Goal: Information Seeking & Learning: Learn about a topic

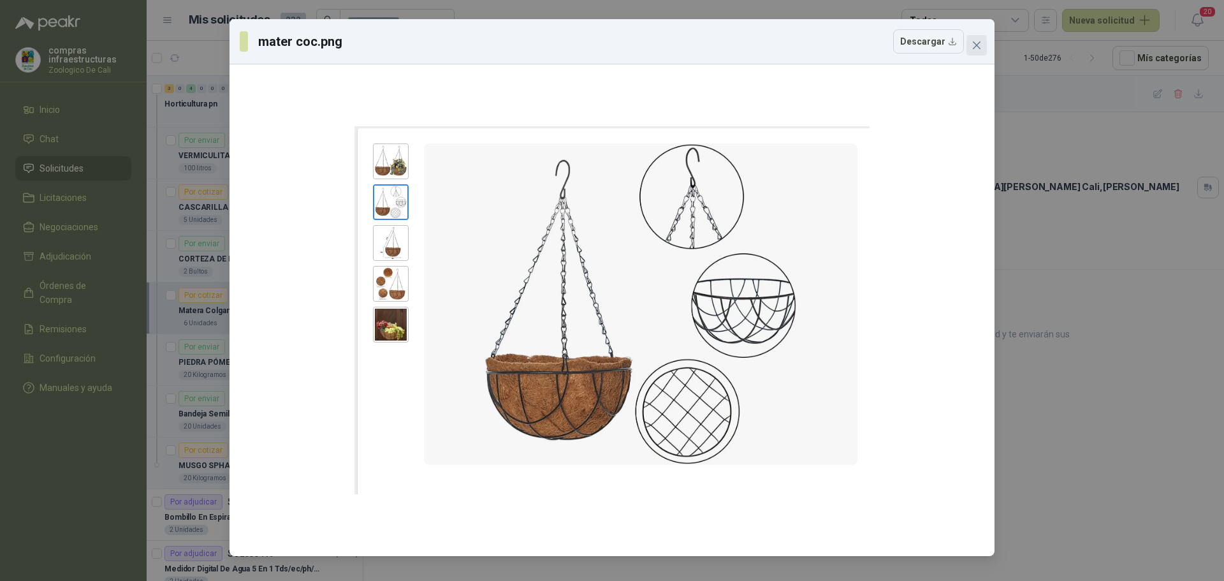
click at [981, 45] on span "Close" at bounding box center [976, 45] width 20 height 10
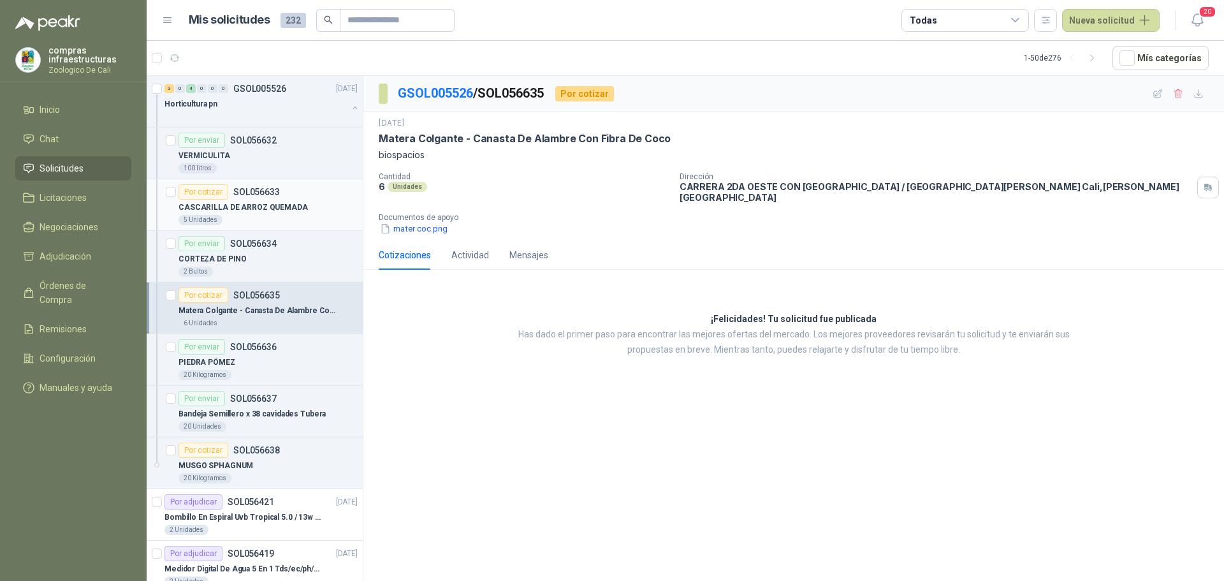
click at [262, 184] on article "Por cotizar SOL056633 CASCARILLA DE ARROZ QUEMADA 5 Unidades" at bounding box center [255, 205] width 216 height 52
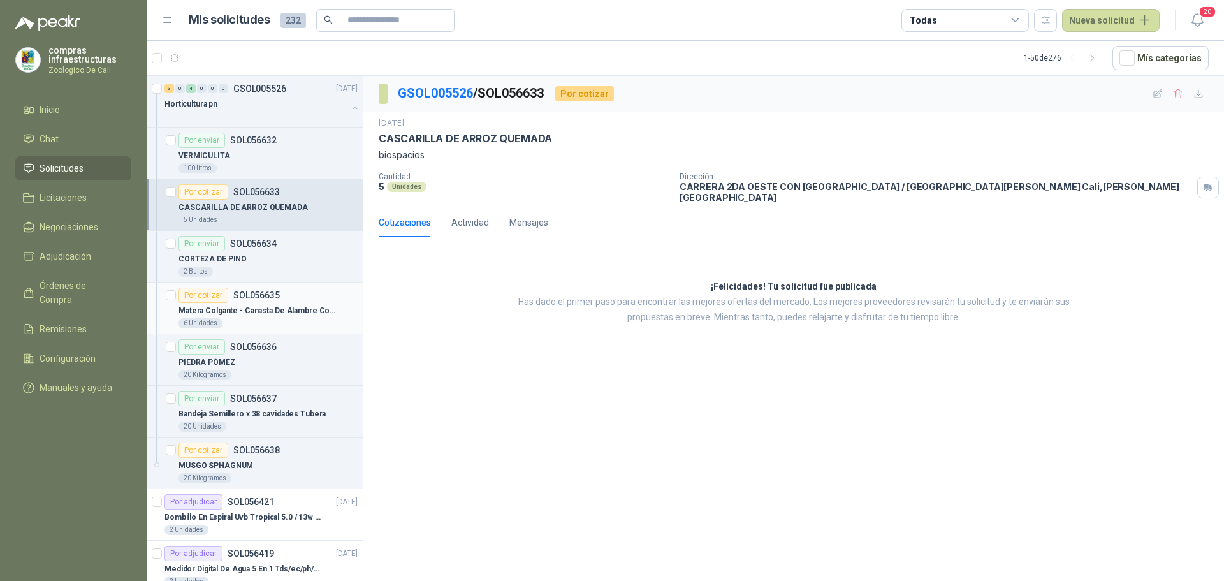
click at [281, 305] on p "Matera Colgante - Canasta De Alambre Con Fibra De Coco" at bounding box center [257, 311] width 159 height 12
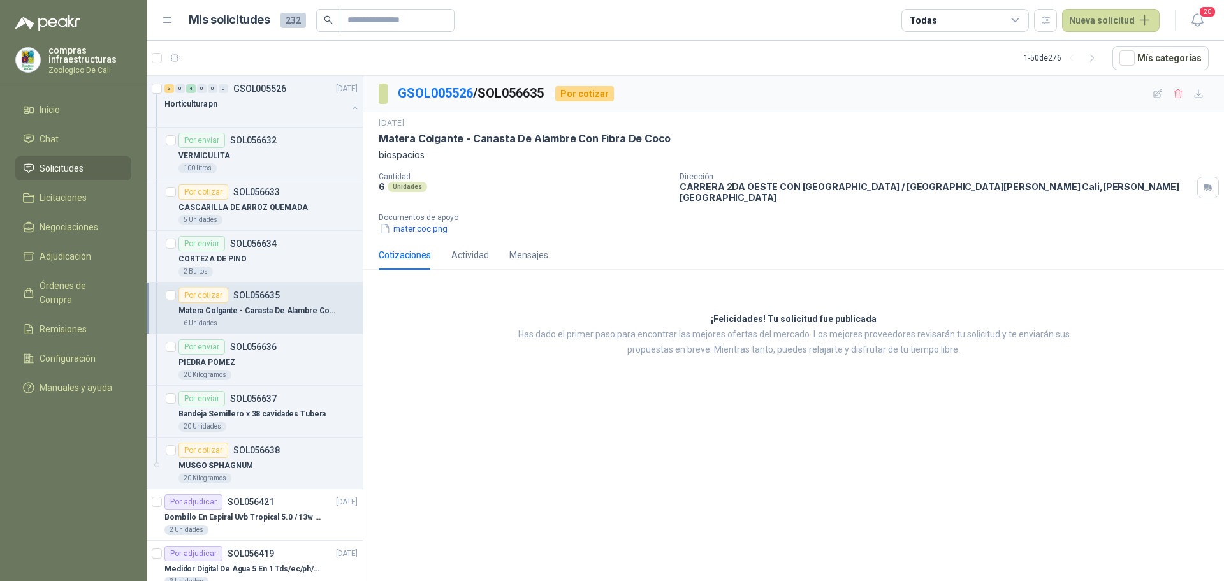
click at [108, 166] on li "Solicitudes" at bounding box center [73, 168] width 101 height 14
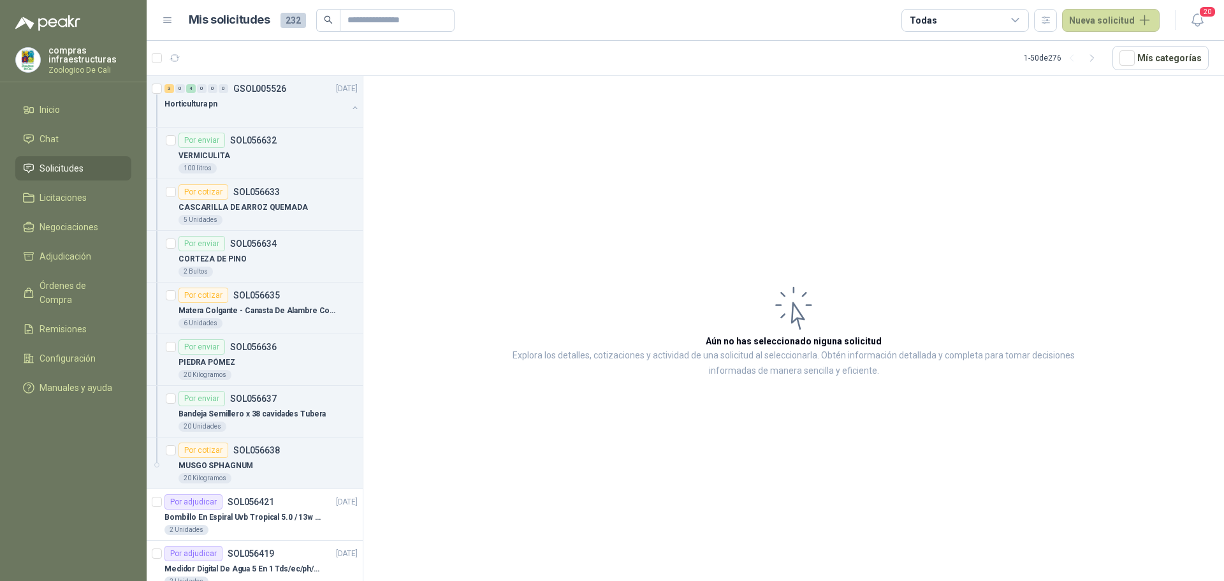
click at [108, 166] on li "Solicitudes" at bounding box center [73, 168] width 101 height 14
click at [226, 102] on div "Horticultura pn" at bounding box center [255, 103] width 183 height 15
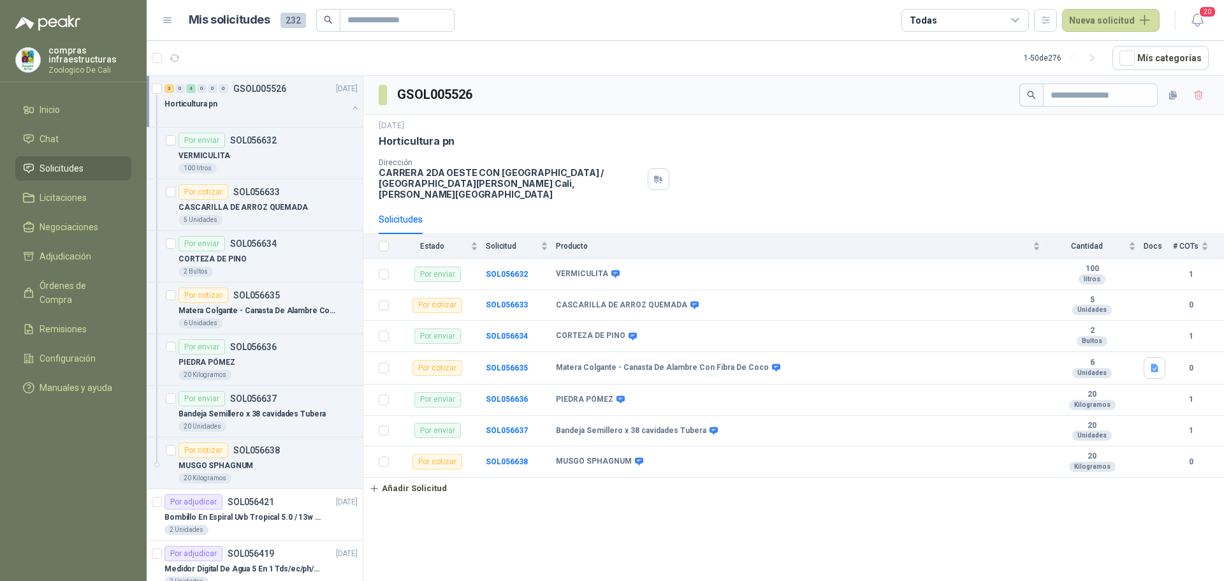
click at [297, 92] on div "3 0 4 0 0 0 GSOL005526 [DATE]" at bounding box center [262, 88] width 196 height 15
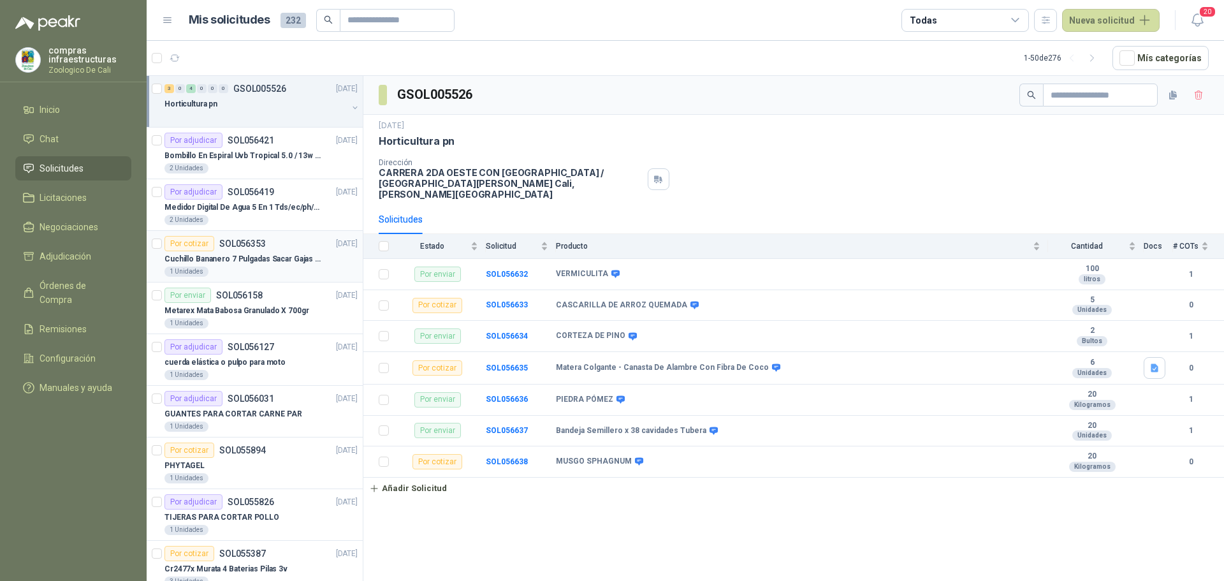
click at [291, 253] on p "Cuchillo Bananero 7 Pulgadas Sacar Gajas O Deshoje O Desman" at bounding box center [243, 259] width 159 height 12
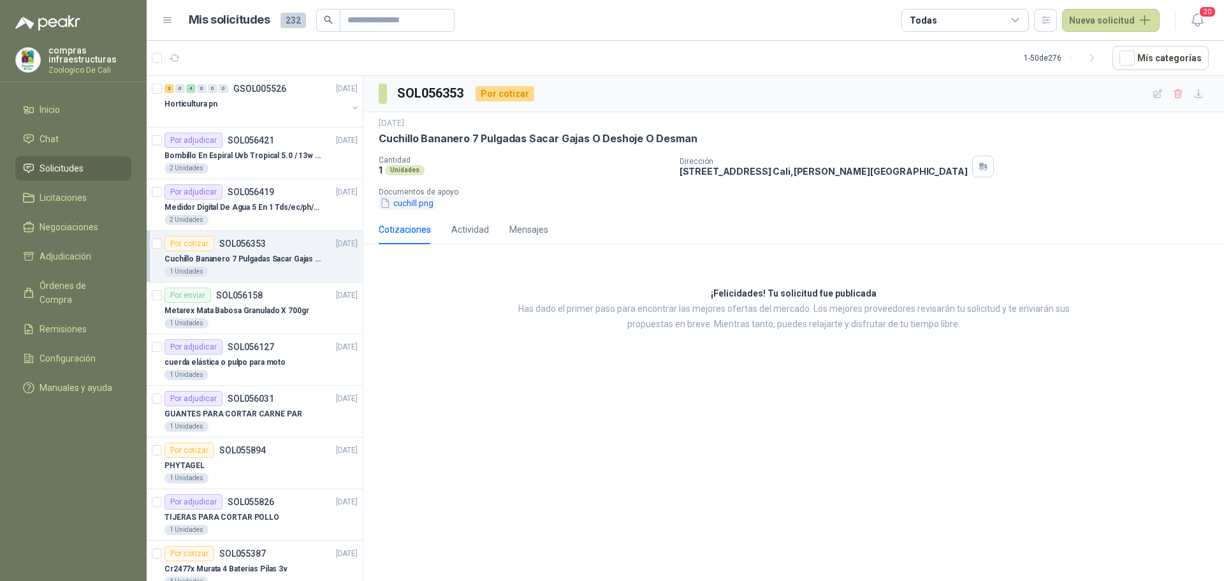
click at [428, 201] on button "cuchill.png" at bounding box center [407, 202] width 56 height 13
